Goal: Information Seeking & Learning: Learn about a topic

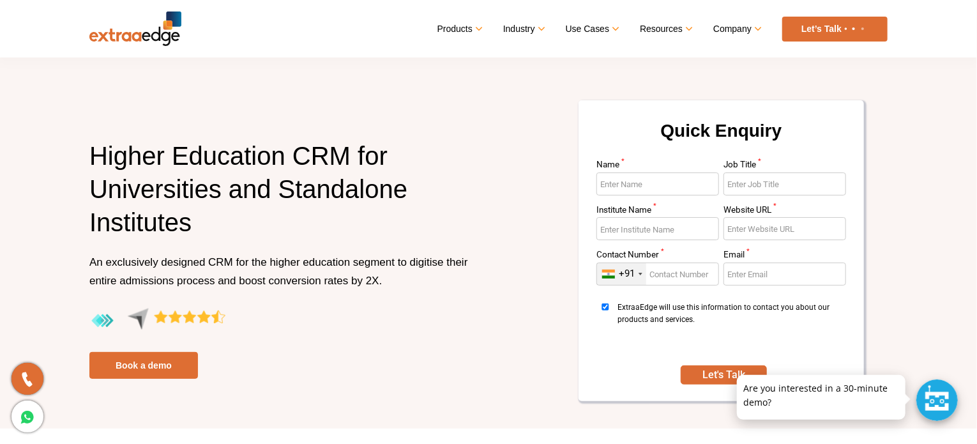
click at [146, 35] on img at bounding box center [135, 28] width 92 height 34
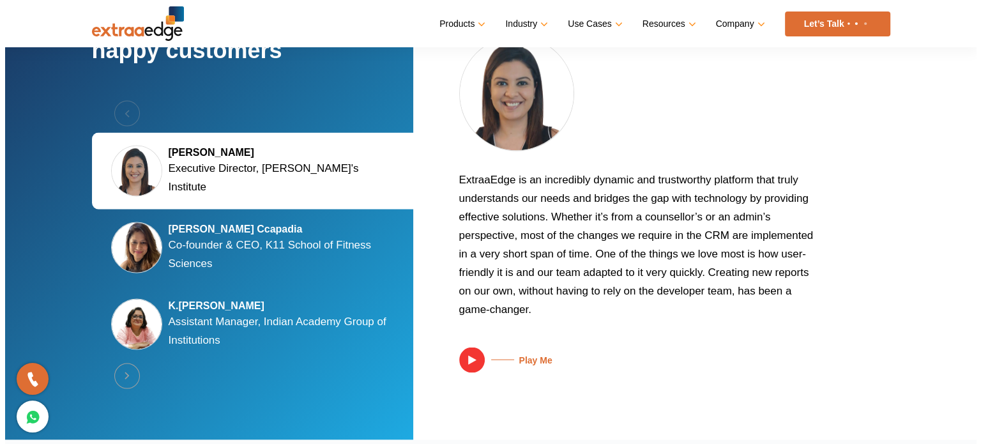
scroll to position [2432, 0]
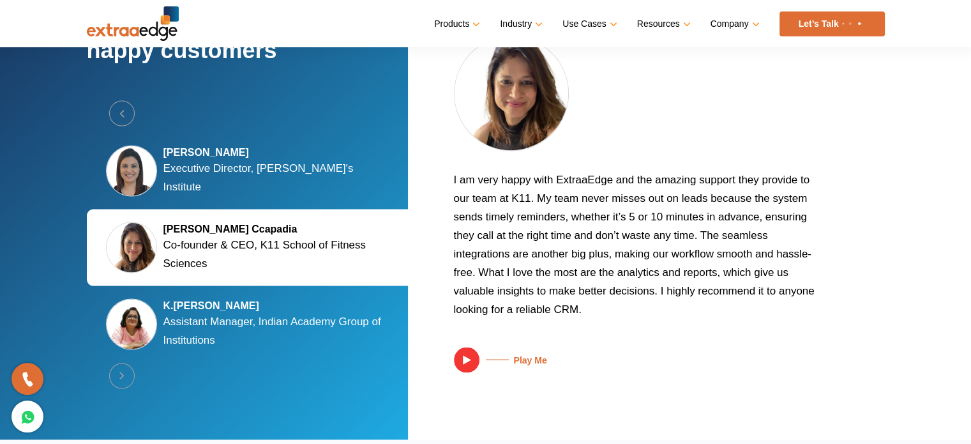
click at [465, 353] on img at bounding box center [467, 360] width 26 height 26
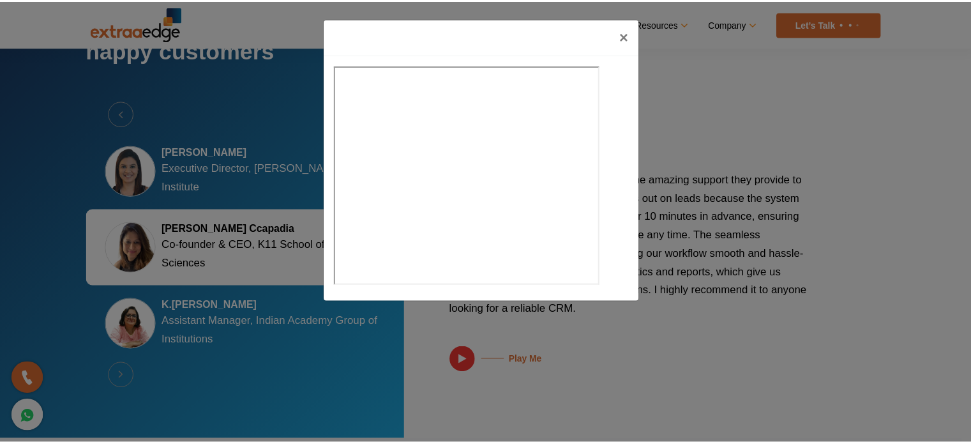
scroll to position [2476, 0]
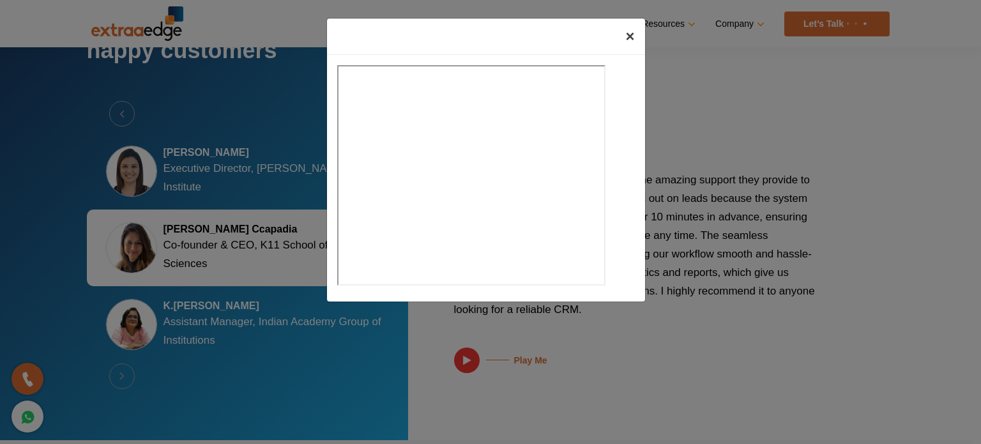
click at [627, 31] on span "×" at bounding box center [629, 35] width 9 height 17
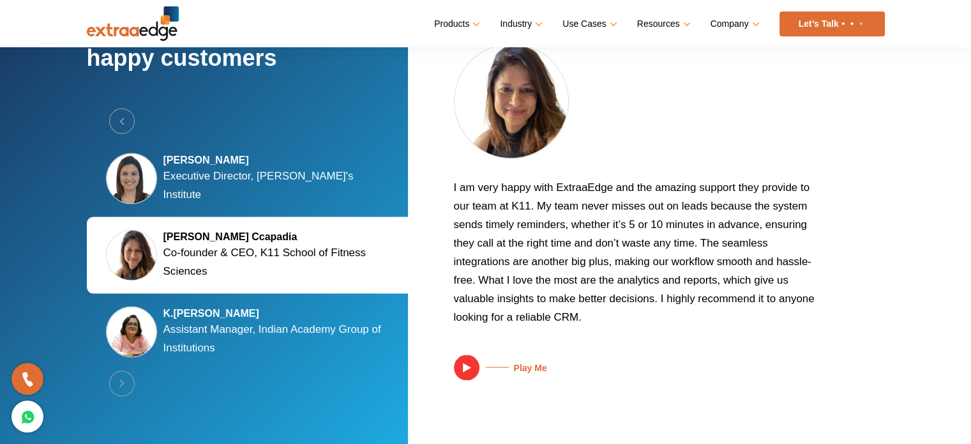
scroll to position [2406, 0]
drag, startPoint x: 457, startPoint y: 183, endPoint x: 574, endPoint y: 291, distance: 159.1
click at [574, 291] on p "I am very happy with ExtraaEdge and the amazing support they provide to our tea…" at bounding box center [636, 257] width 364 height 158
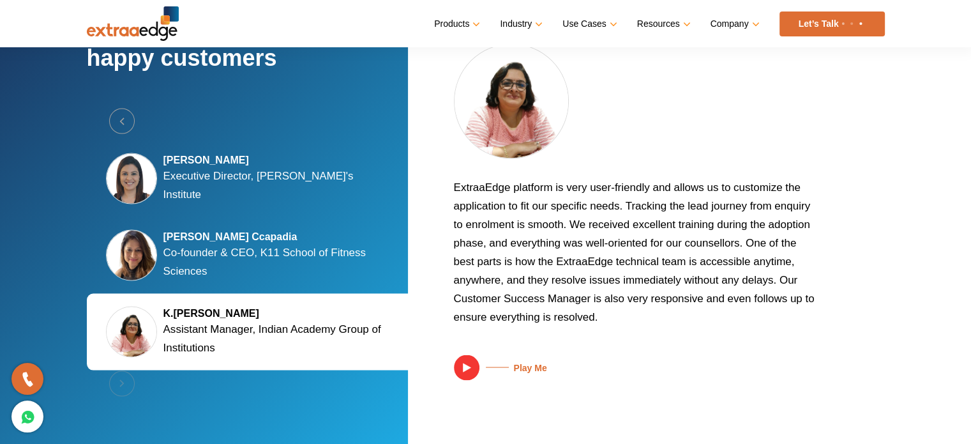
drag, startPoint x: 455, startPoint y: 181, endPoint x: 601, endPoint y: 319, distance: 201.0
click at [600, 321] on p "ExtraaEdge platform is very user-friendly and allows us to customize the applic…" at bounding box center [636, 257] width 364 height 158
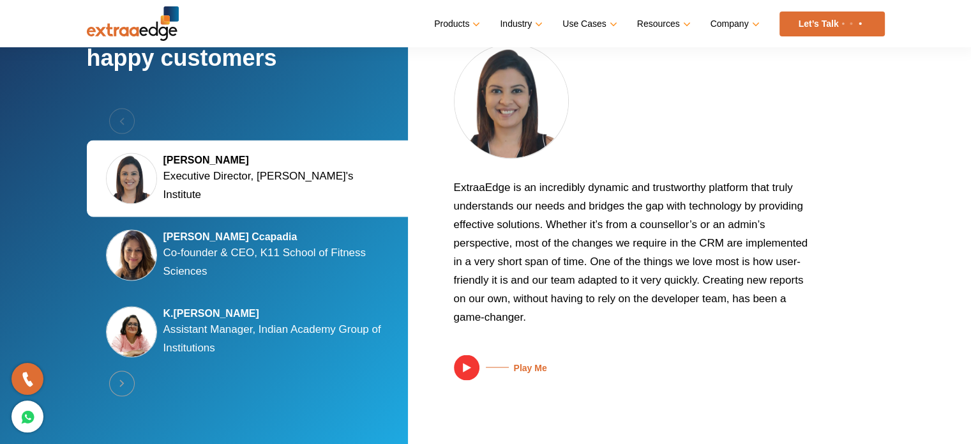
scroll to position [2442, 0]
click at [191, 306] on h5 "K.Nirmala Devi" at bounding box center [278, 312] width 230 height 13
